Goal: Information Seeking & Learning: Learn about a topic

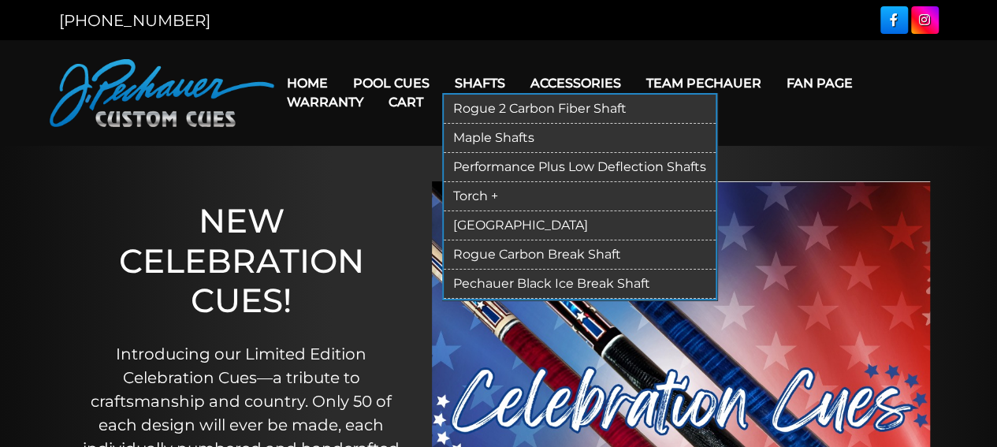
click at [518, 84] on link "Shafts" at bounding box center [480, 83] width 76 height 40
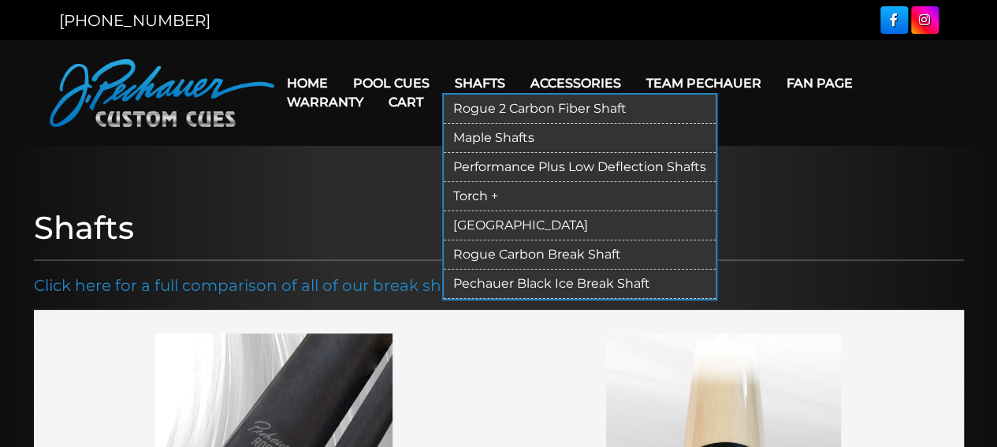
click at [533, 270] on link "Rogue Carbon Break Shaft" at bounding box center [580, 254] width 272 height 29
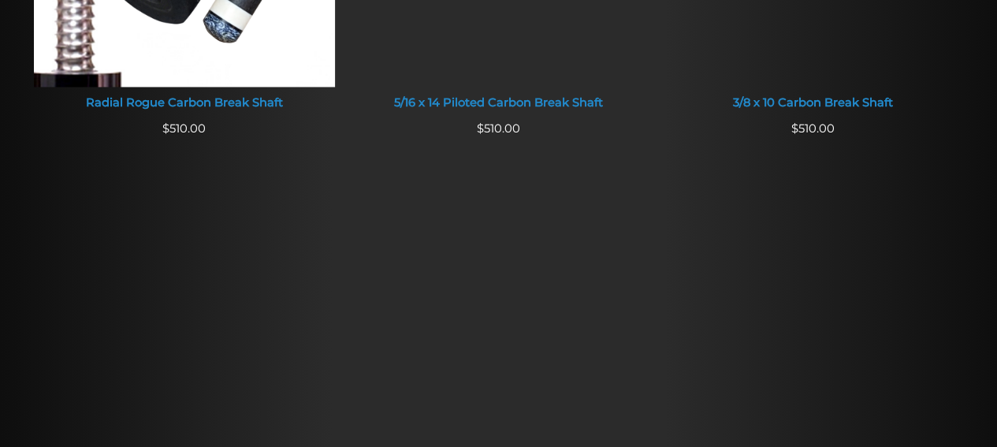
scroll to position [1266, 0]
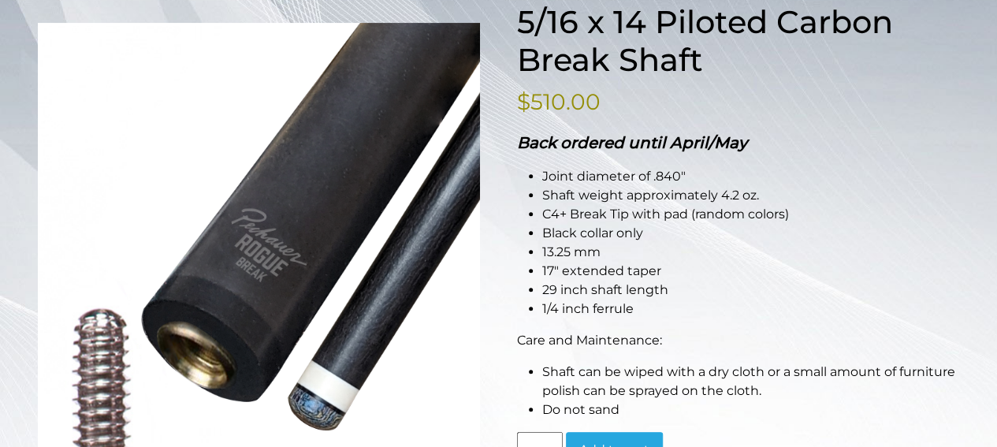
scroll to position [262, 0]
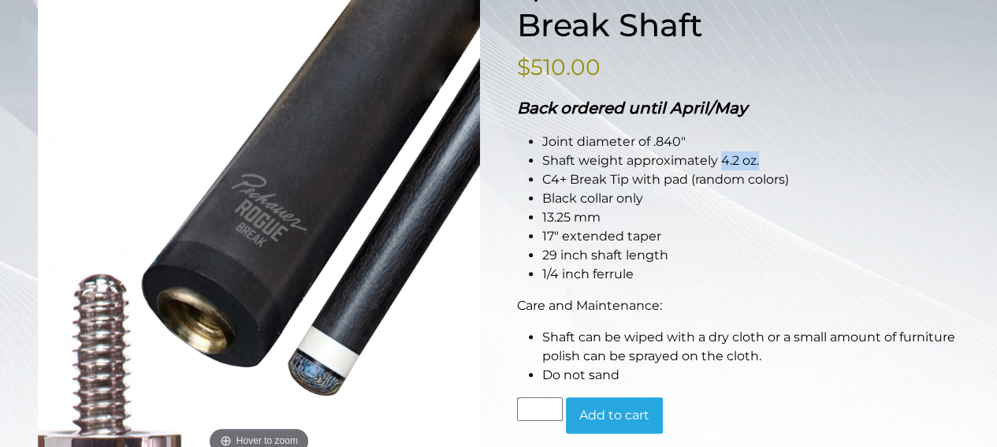
drag, startPoint x: 771, startPoint y: 221, endPoint x: 823, endPoint y: 223, distance: 52.1
click at [823, 170] on li "Shaft weight approximately 4.2 oz." at bounding box center [751, 160] width 418 height 19
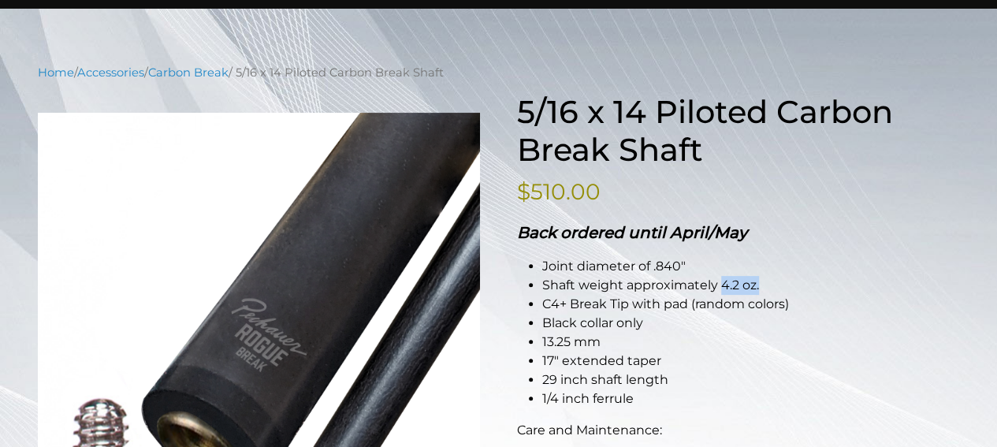
scroll to position [63, 0]
